Goal: Transaction & Acquisition: Purchase product/service

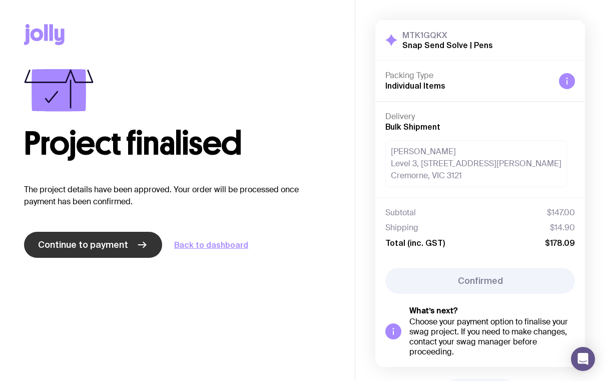
click at [121, 253] on link "Continue to payment" at bounding box center [93, 245] width 138 height 26
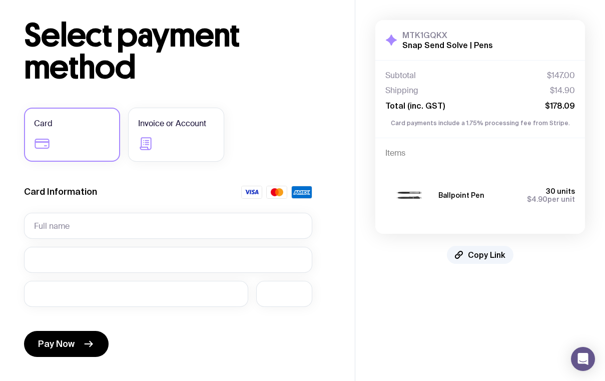
scroll to position [51, 0]
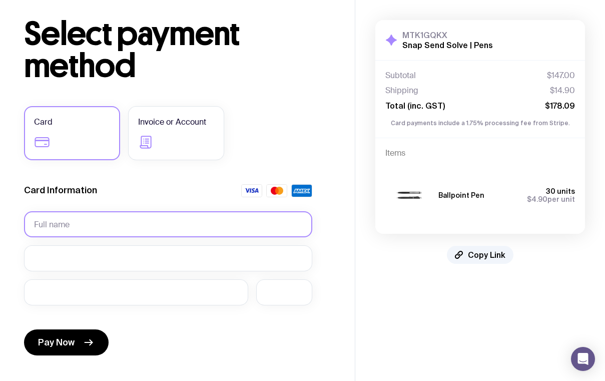
click at [41, 220] on input "text" at bounding box center [168, 224] width 288 height 26
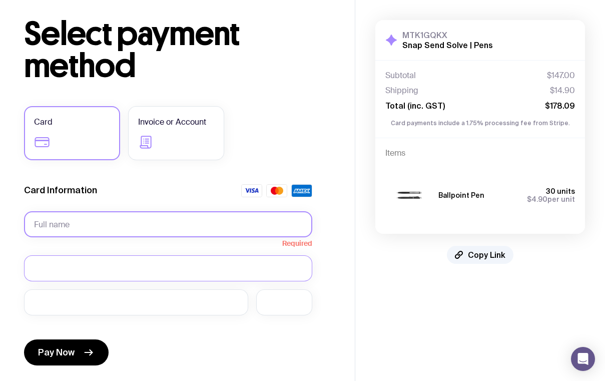
click at [76, 228] on input "text" at bounding box center [168, 224] width 288 height 26
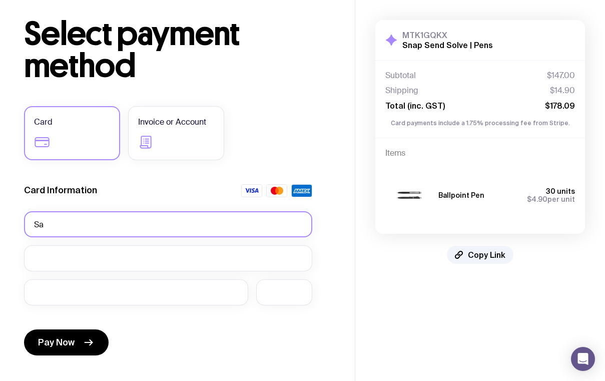
type input "S"
type input "[PERSON_NAME]"
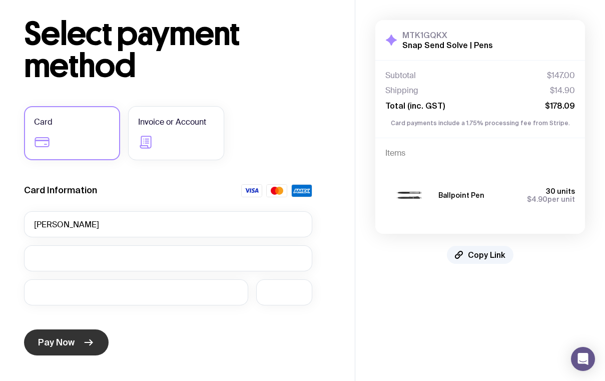
click at [60, 352] on button "Pay Now" at bounding box center [66, 342] width 85 height 26
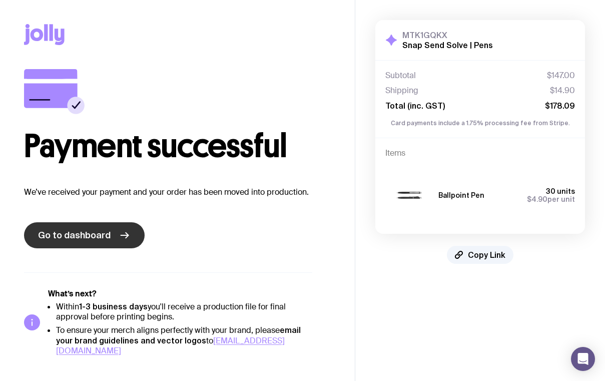
click at [112, 242] on link "Go to dashboard" at bounding box center [84, 235] width 121 height 26
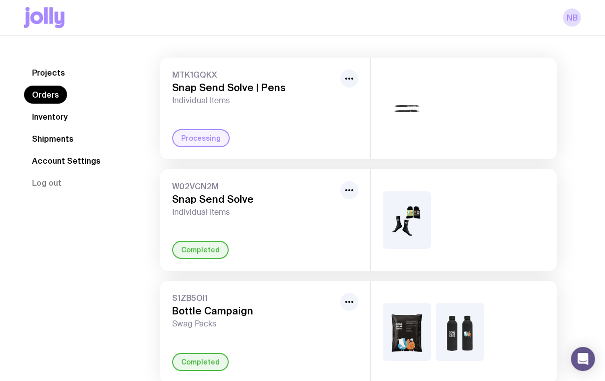
scroll to position [96, 0]
